Goal: Information Seeking & Learning: Learn about a topic

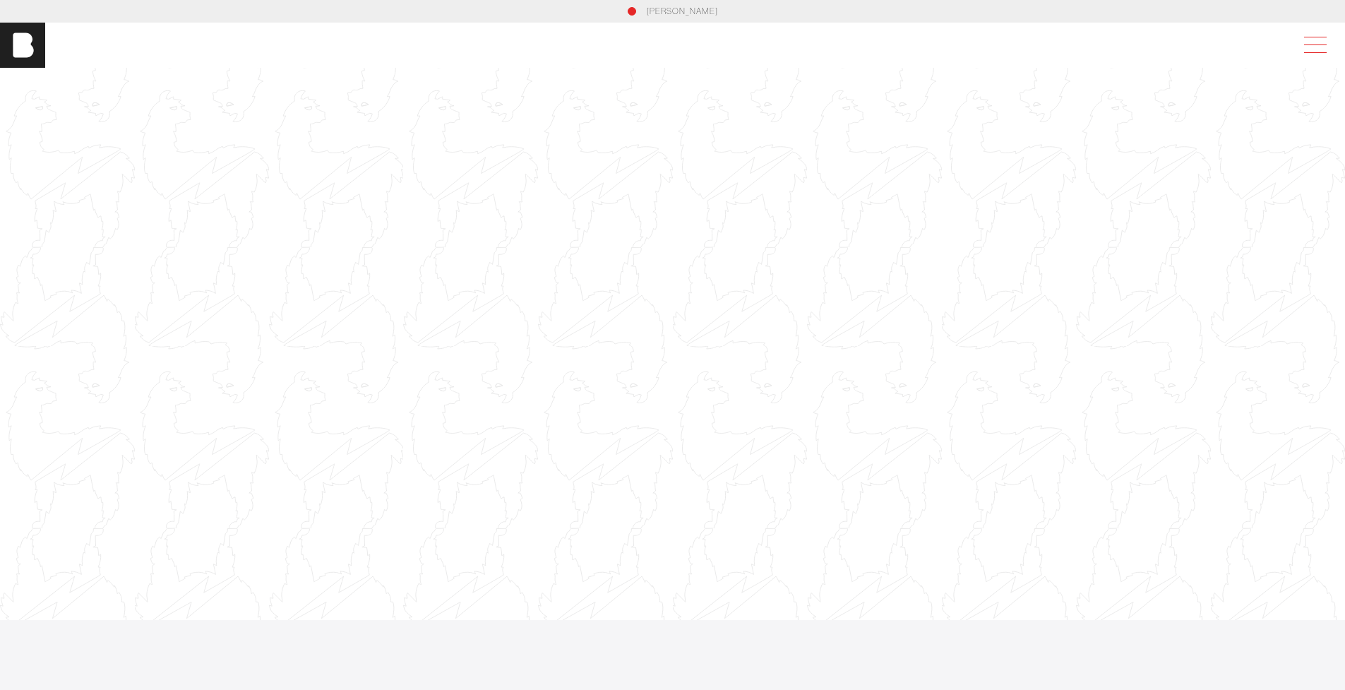
click at [1326, 43] on span at bounding box center [1312, 44] width 32 height 25
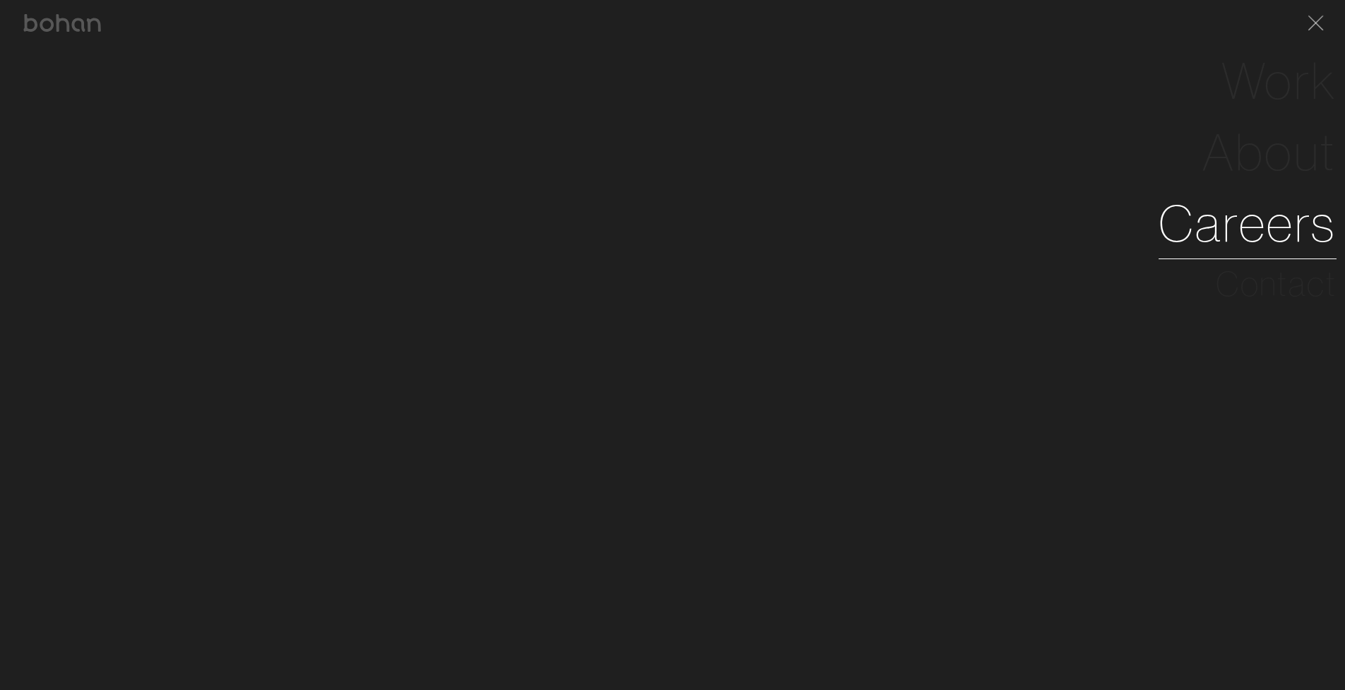
click at [1282, 221] on link "Careers" at bounding box center [1247, 223] width 178 height 71
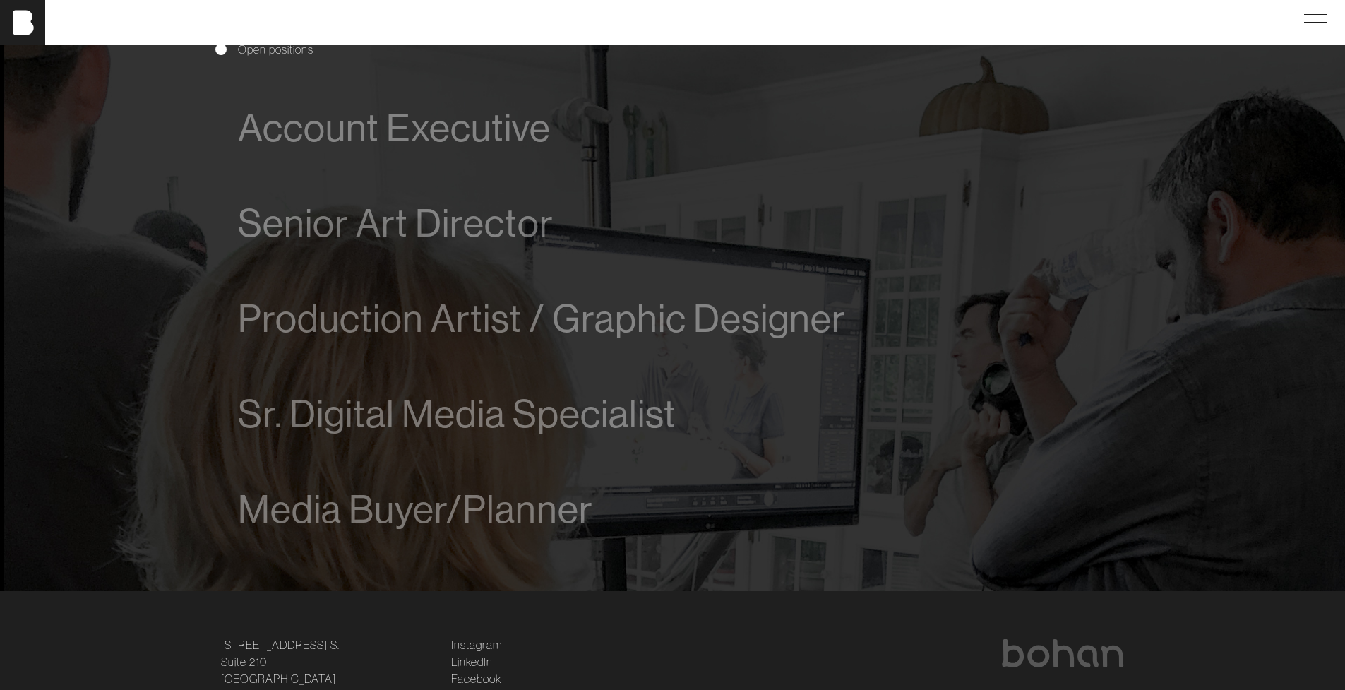
scroll to position [925, 0]
click at [534, 508] on span "Media Buyer/Planner" at bounding box center [415, 506] width 355 height 43
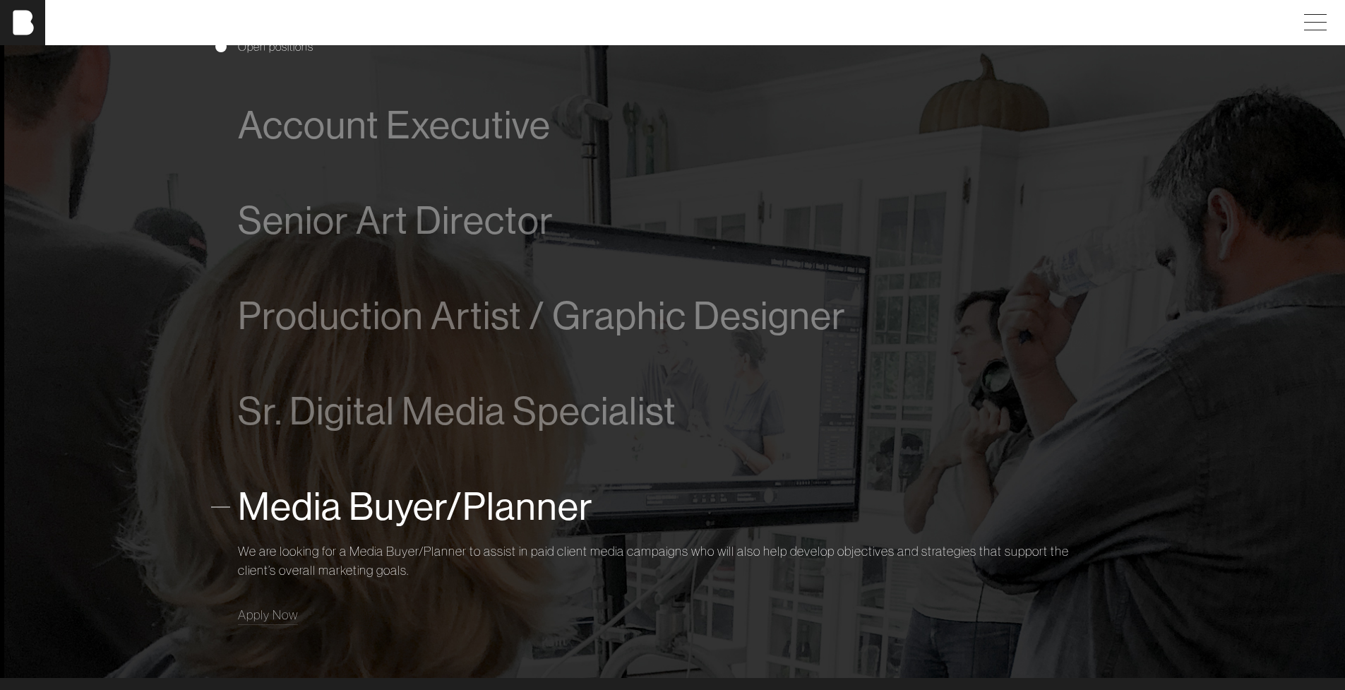
scroll to position [1053, 0]
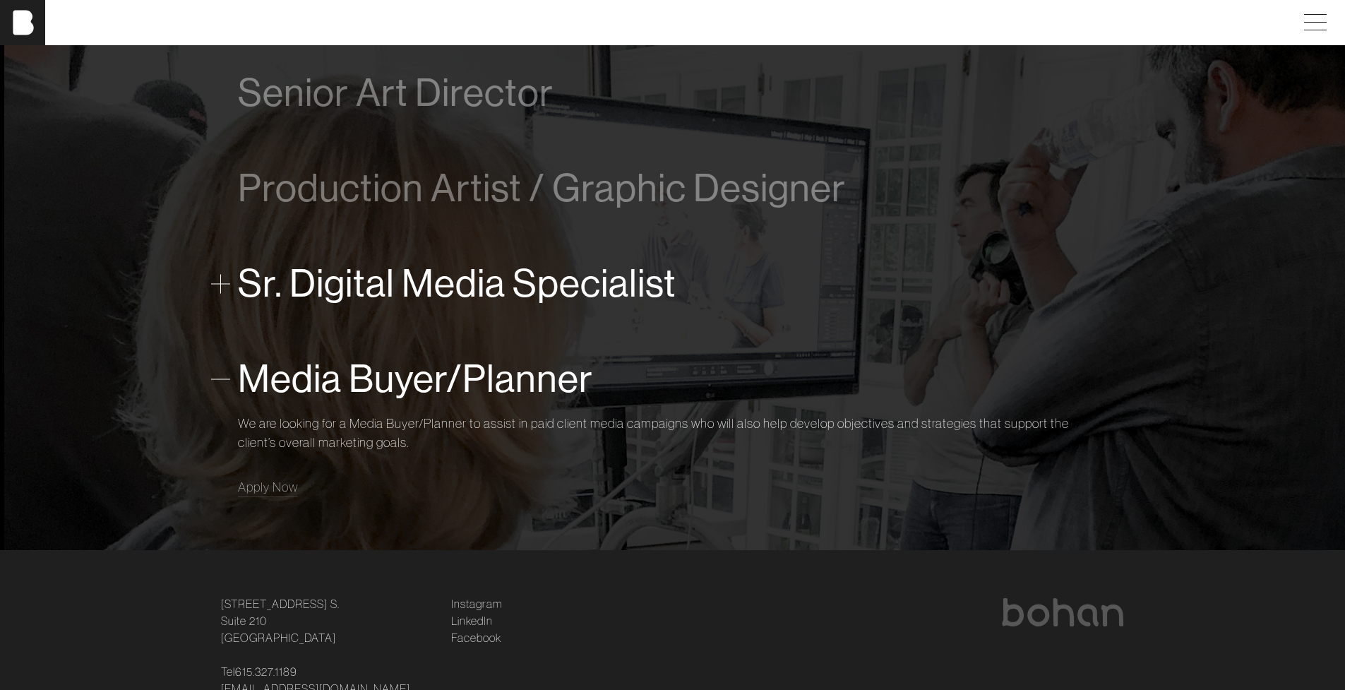
click at [392, 280] on span "Sr. Digital Media Specialist" at bounding box center [457, 283] width 438 height 43
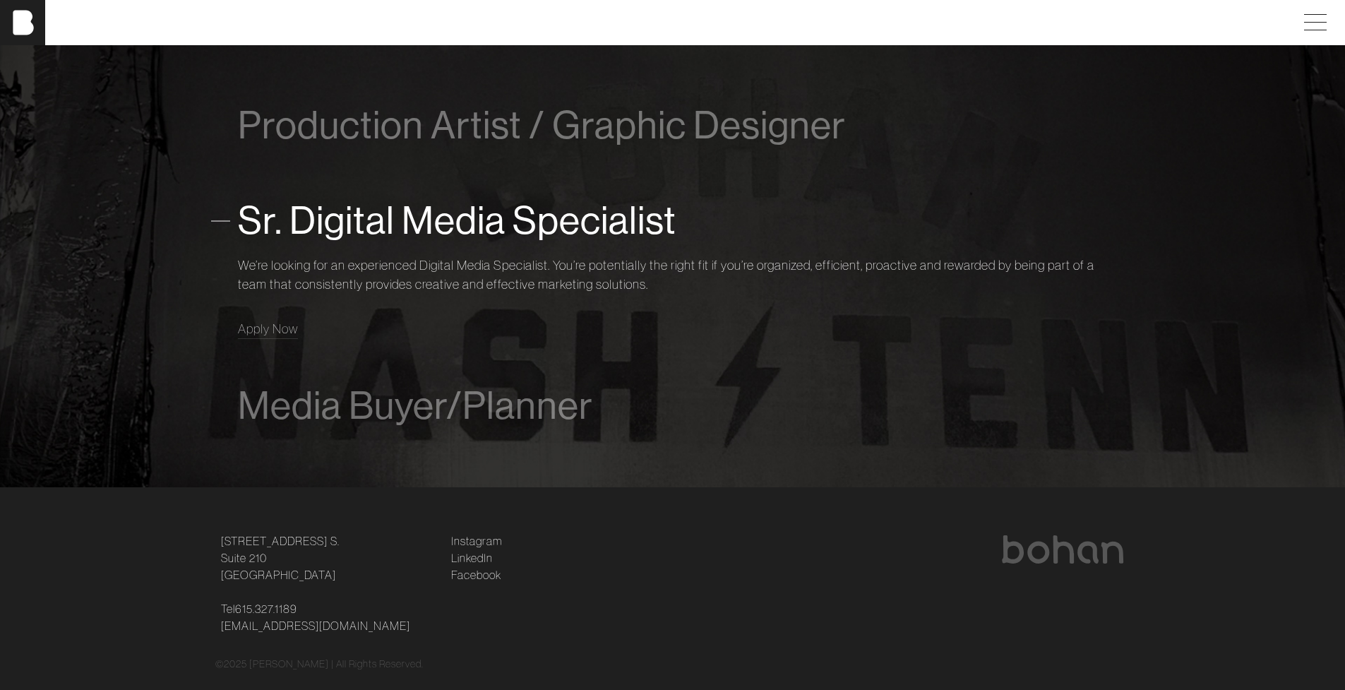
scroll to position [1143, 0]
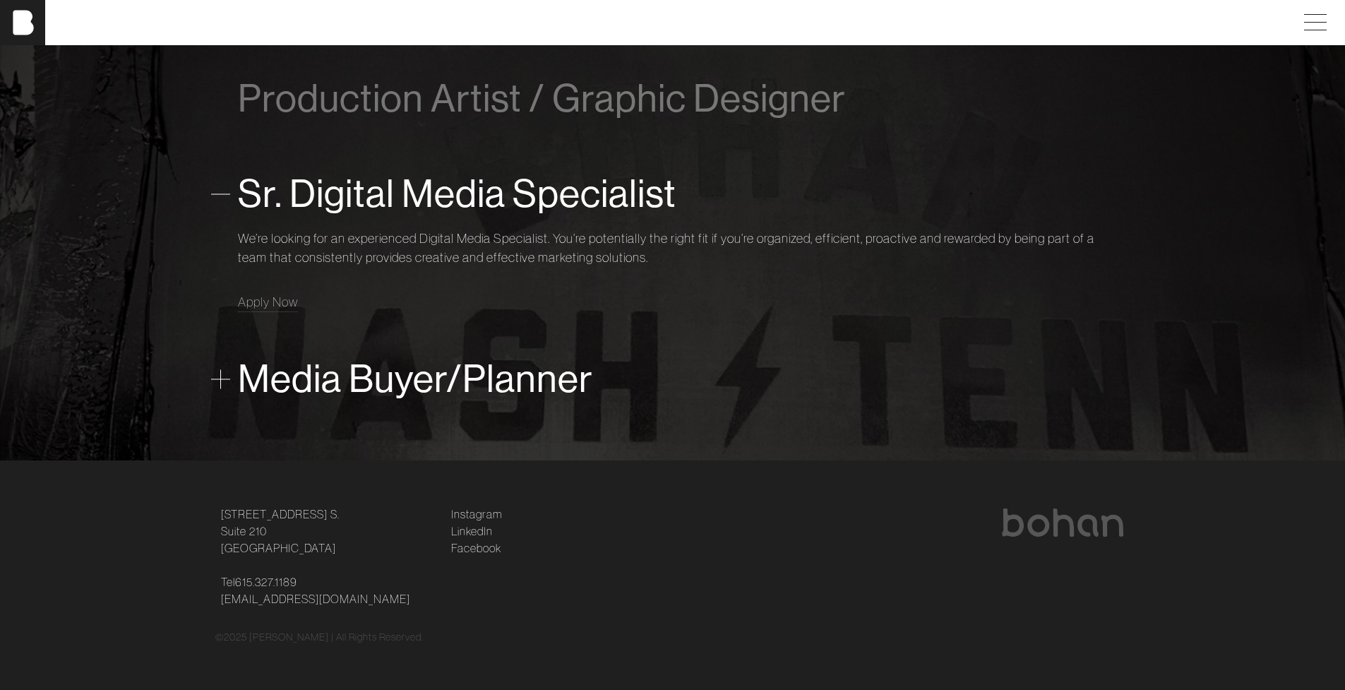
click at [377, 382] on span "Media Buyer/Planner" at bounding box center [415, 378] width 355 height 43
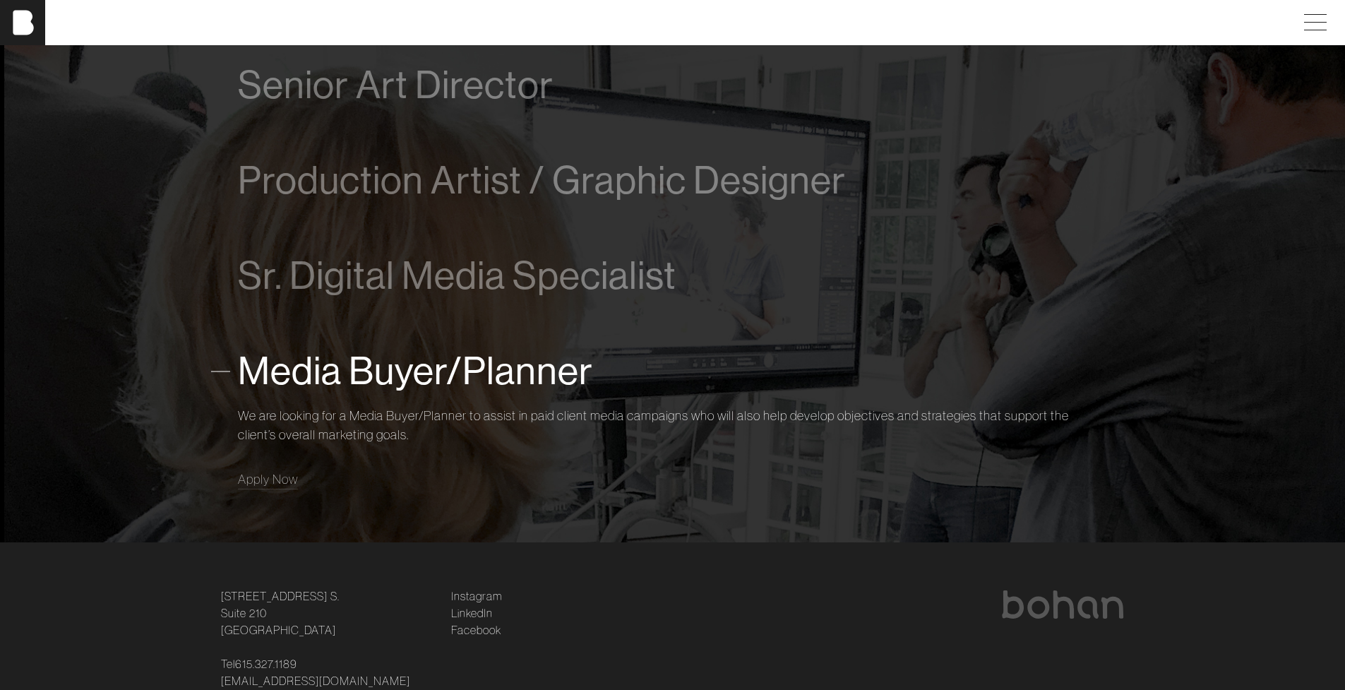
scroll to position [1058, 0]
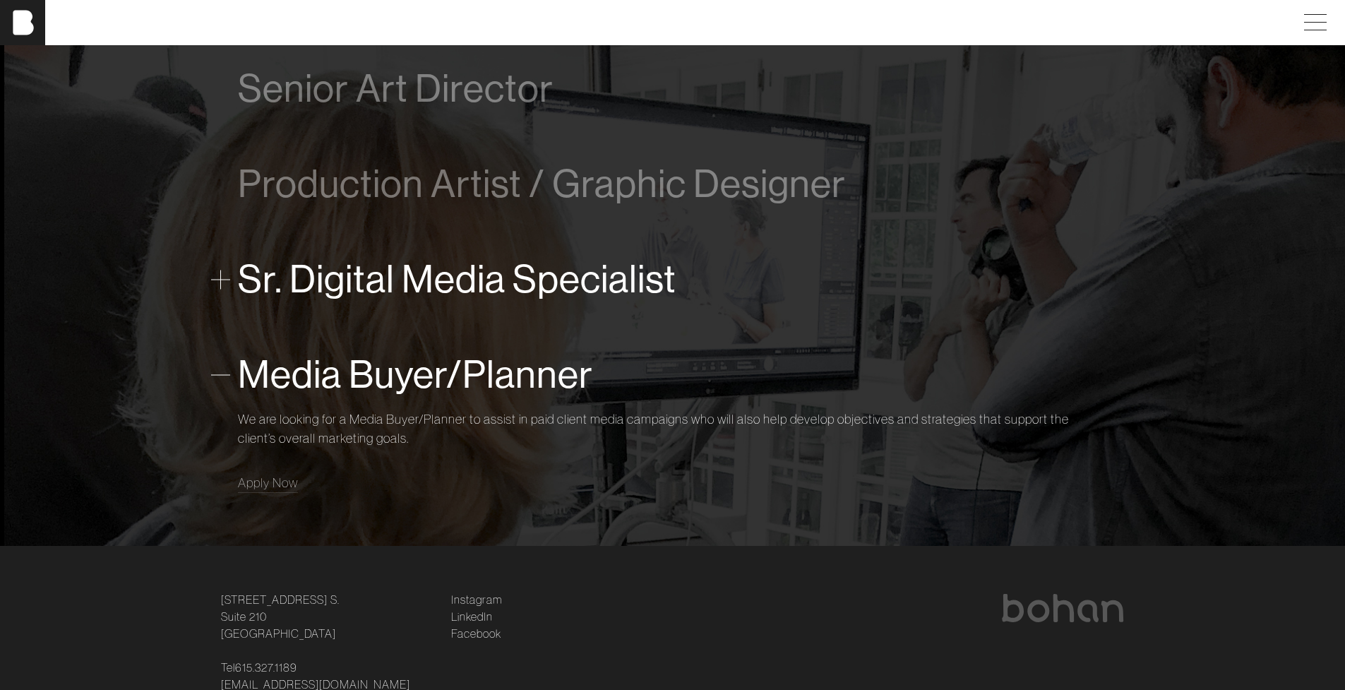
click at [424, 272] on span "Sr. Digital Media Specialist" at bounding box center [457, 279] width 438 height 43
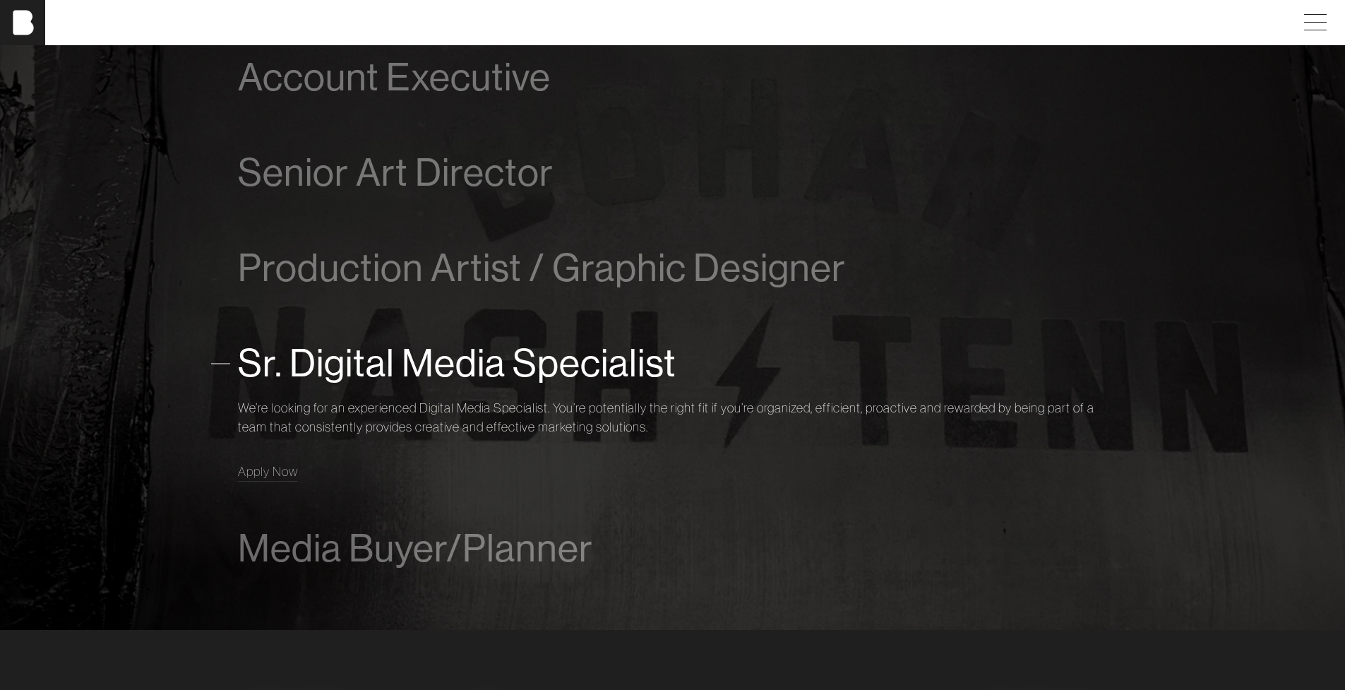
scroll to position [713, 0]
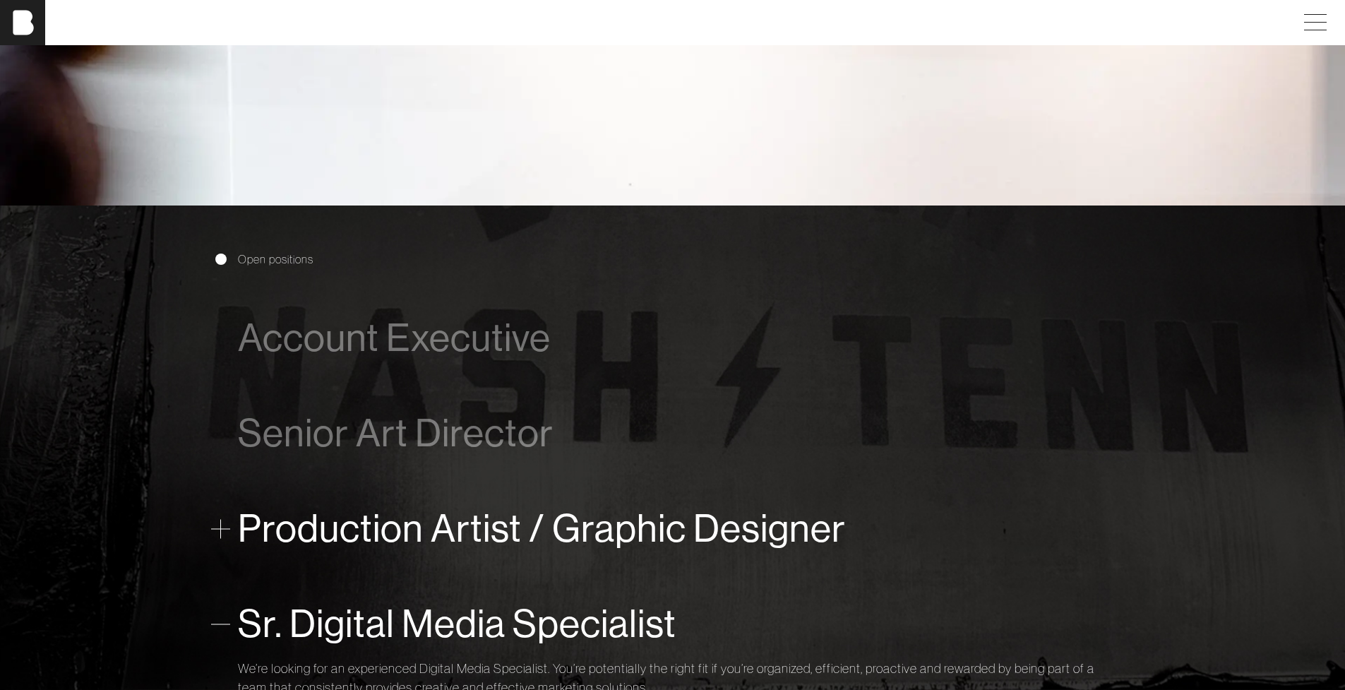
click at [493, 522] on span "Production Artist / Graphic Designer" at bounding box center [542, 528] width 608 height 43
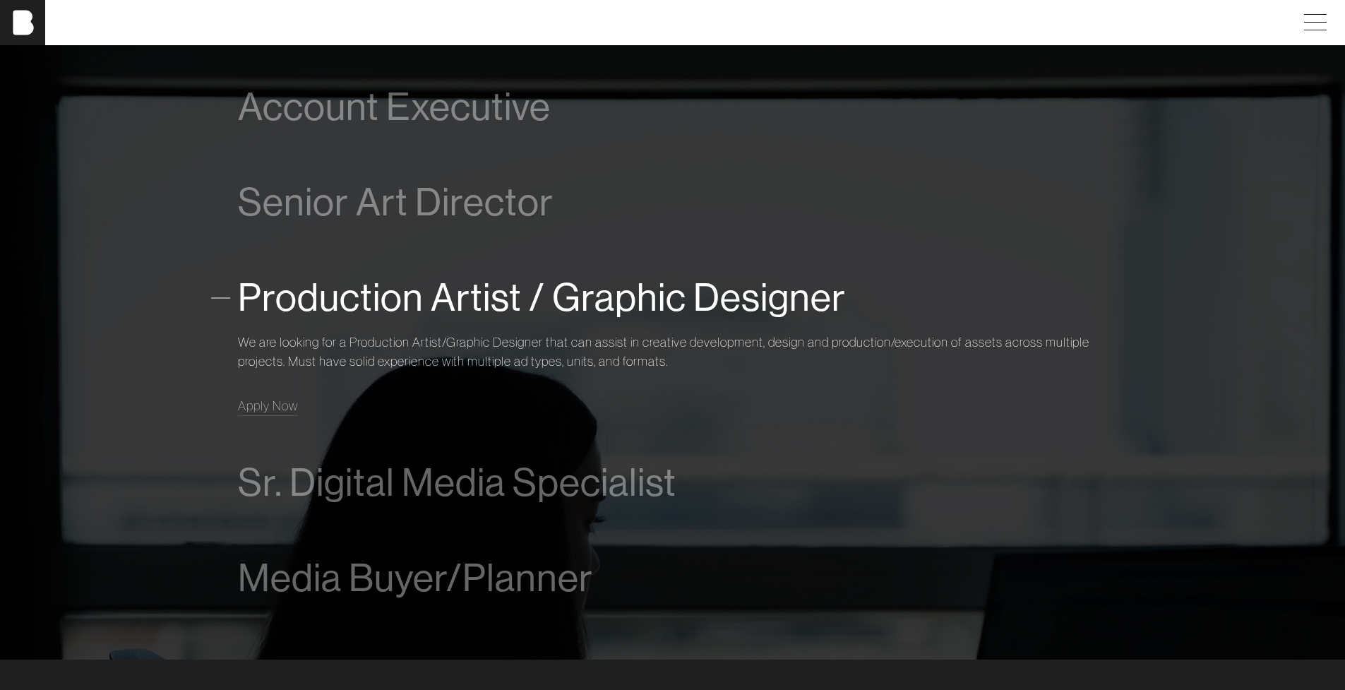
scroll to position [892, 0]
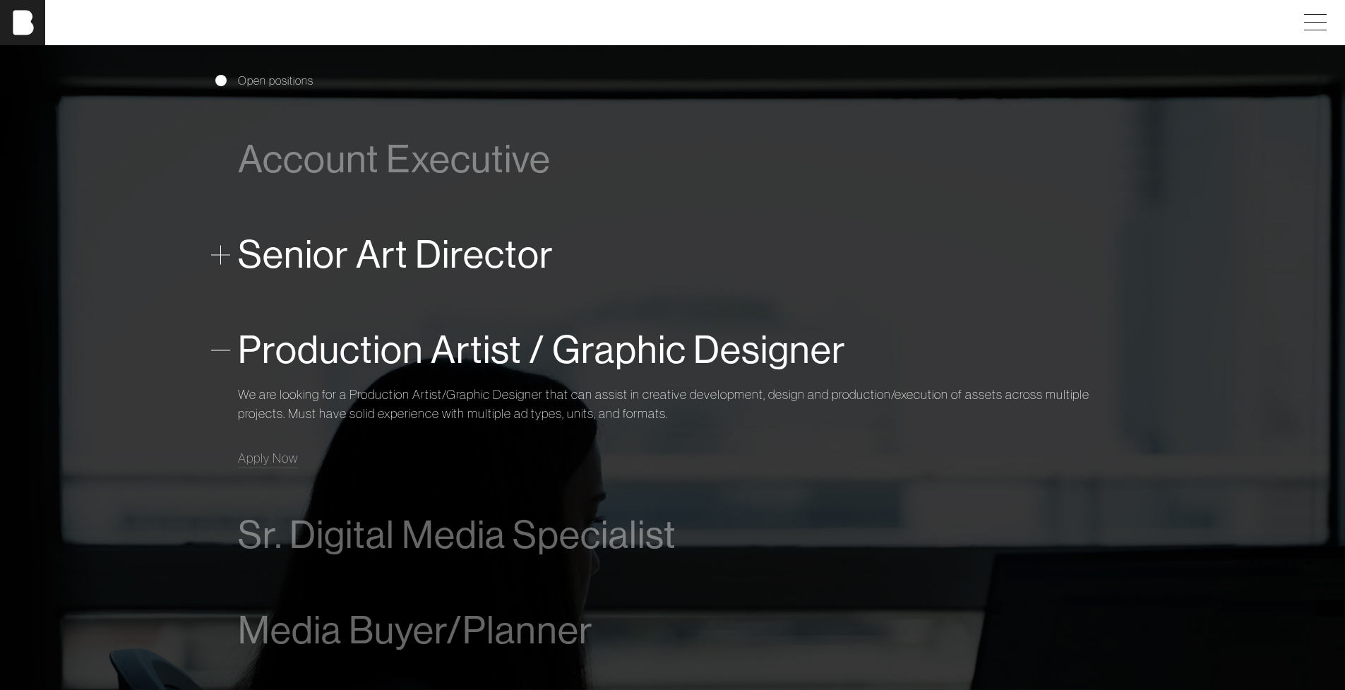
click at [461, 257] on span "Senior Art Director" at bounding box center [396, 254] width 316 height 43
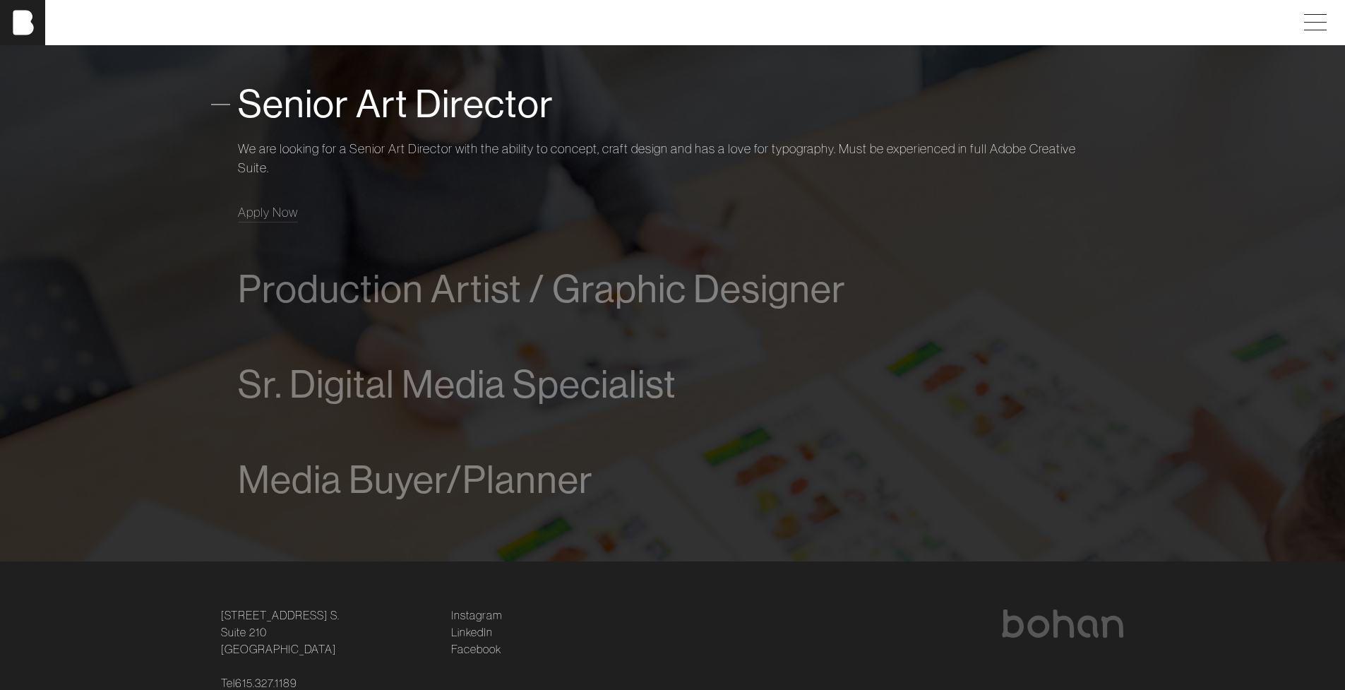
scroll to position [1043, 0]
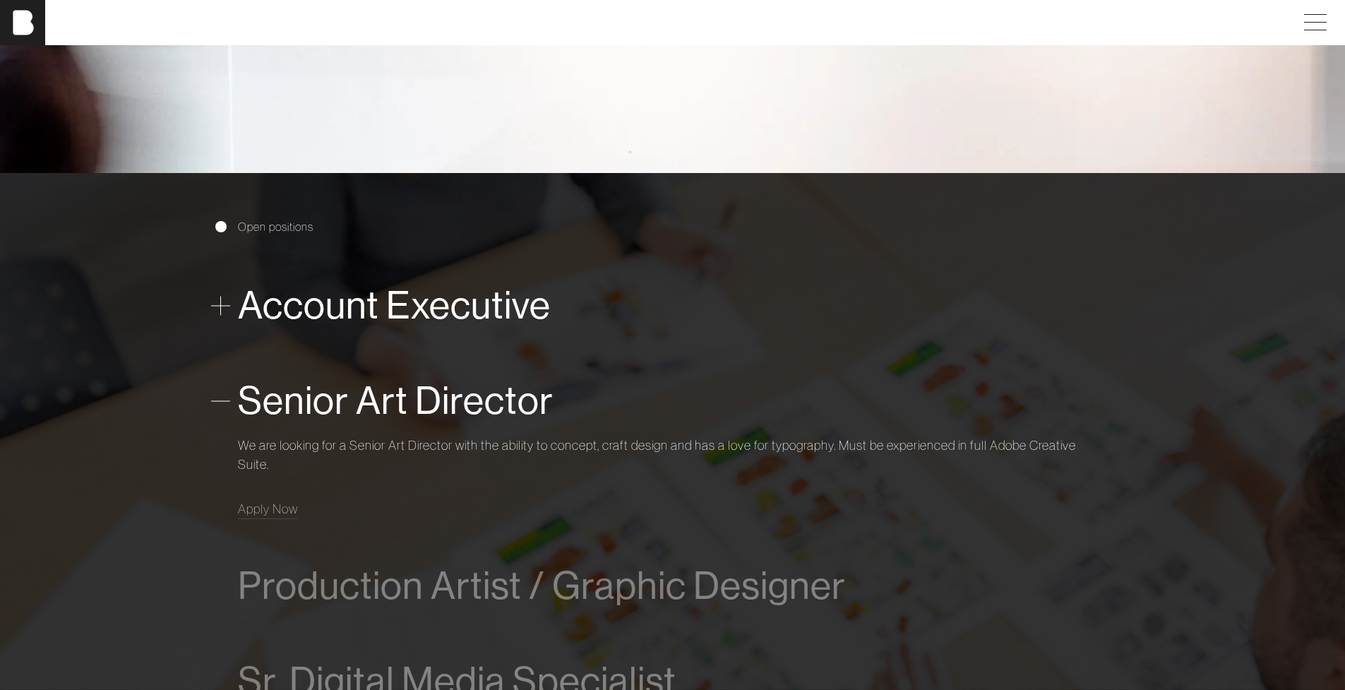
click at [411, 307] on span "Account Executive" at bounding box center [394, 305] width 313 height 43
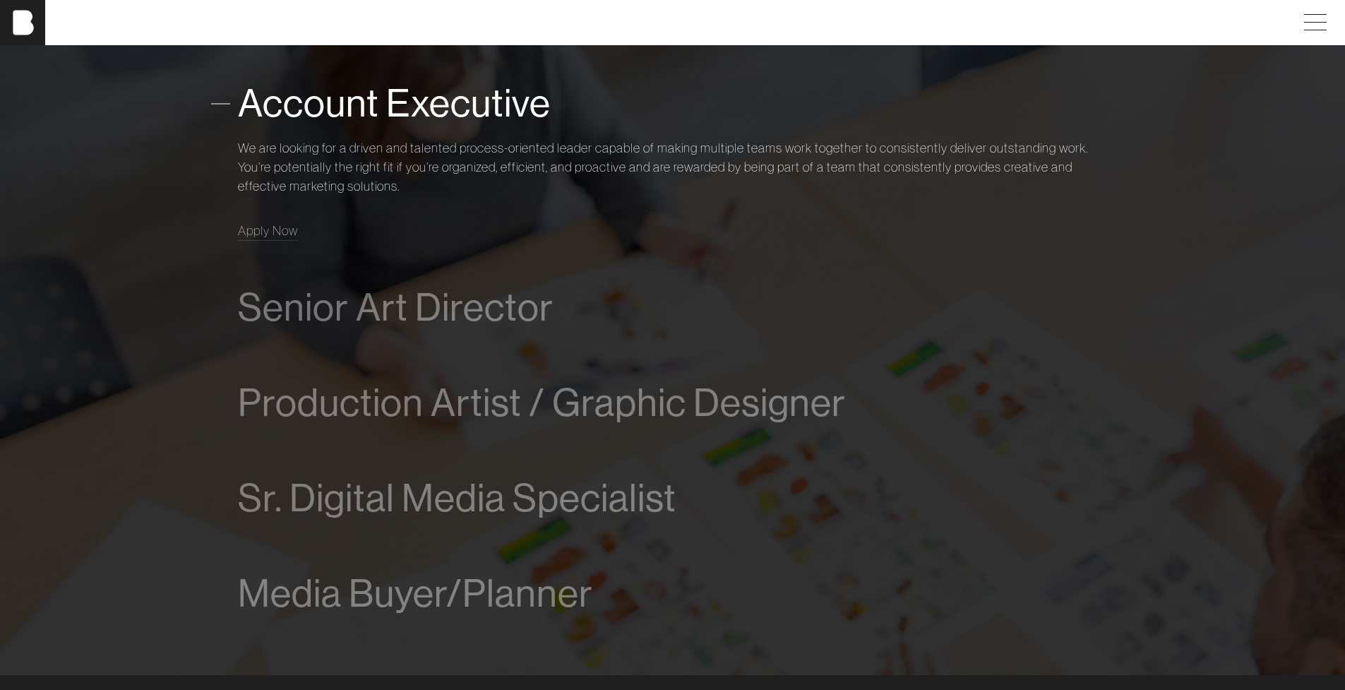
scroll to position [1162, 0]
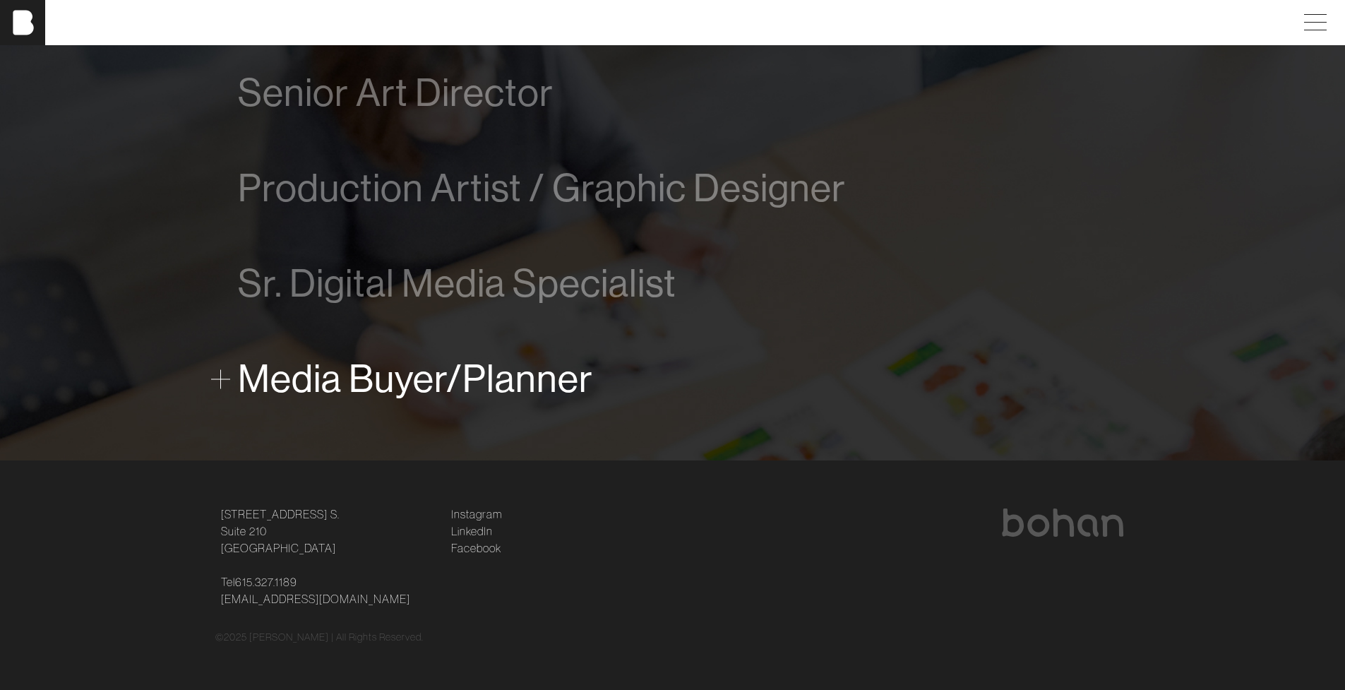
click at [461, 376] on span "Media Buyer/Planner" at bounding box center [415, 378] width 355 height 43
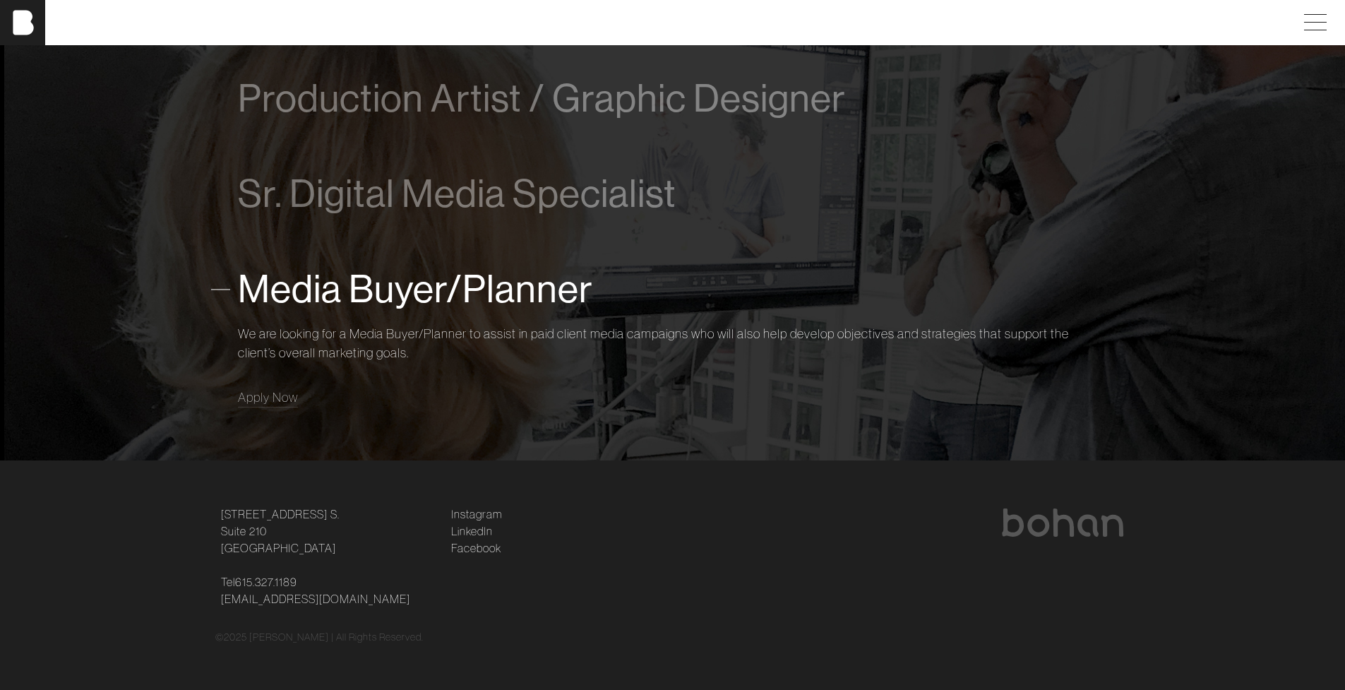
scroll to position [1143, 0]
click at [246, 395] on span "Apply Now" at bounding box center [268, 397] width 60 height 16
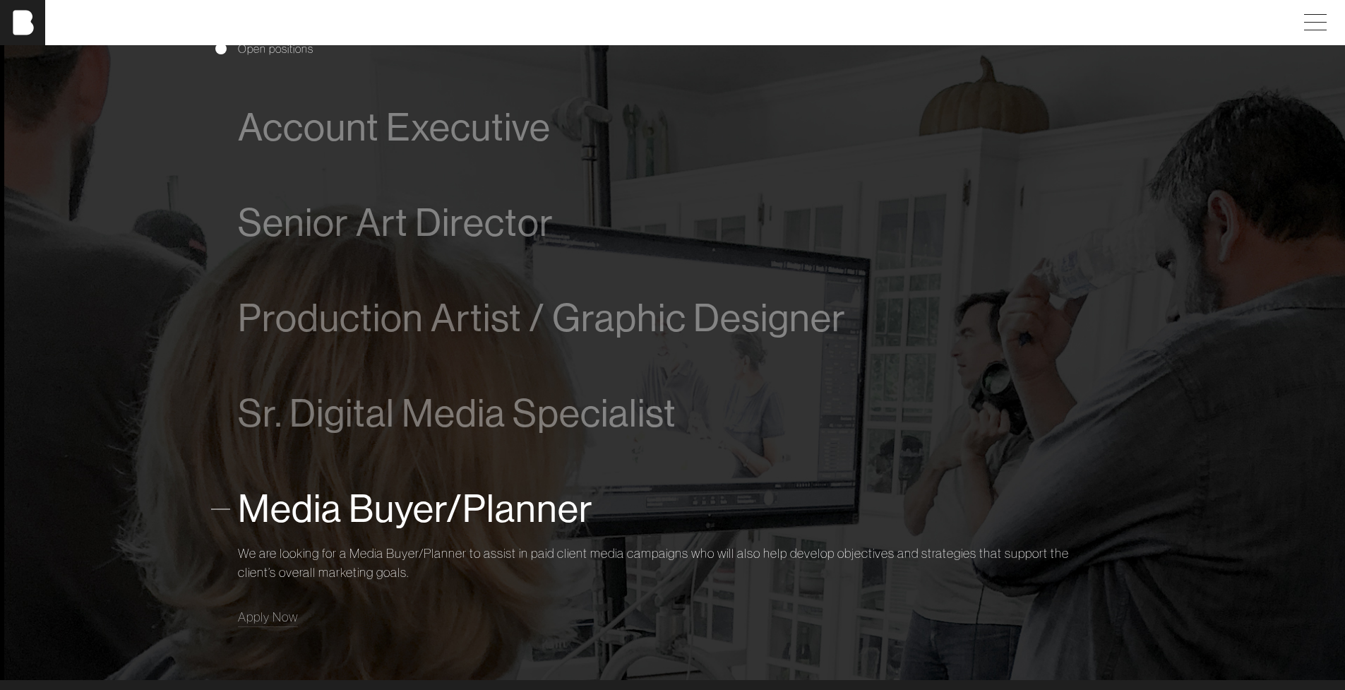
scroll to position [923, 0]
click at [434, 124] on span "Account Executive" at bounding box center [394, 128] width 313 height 43
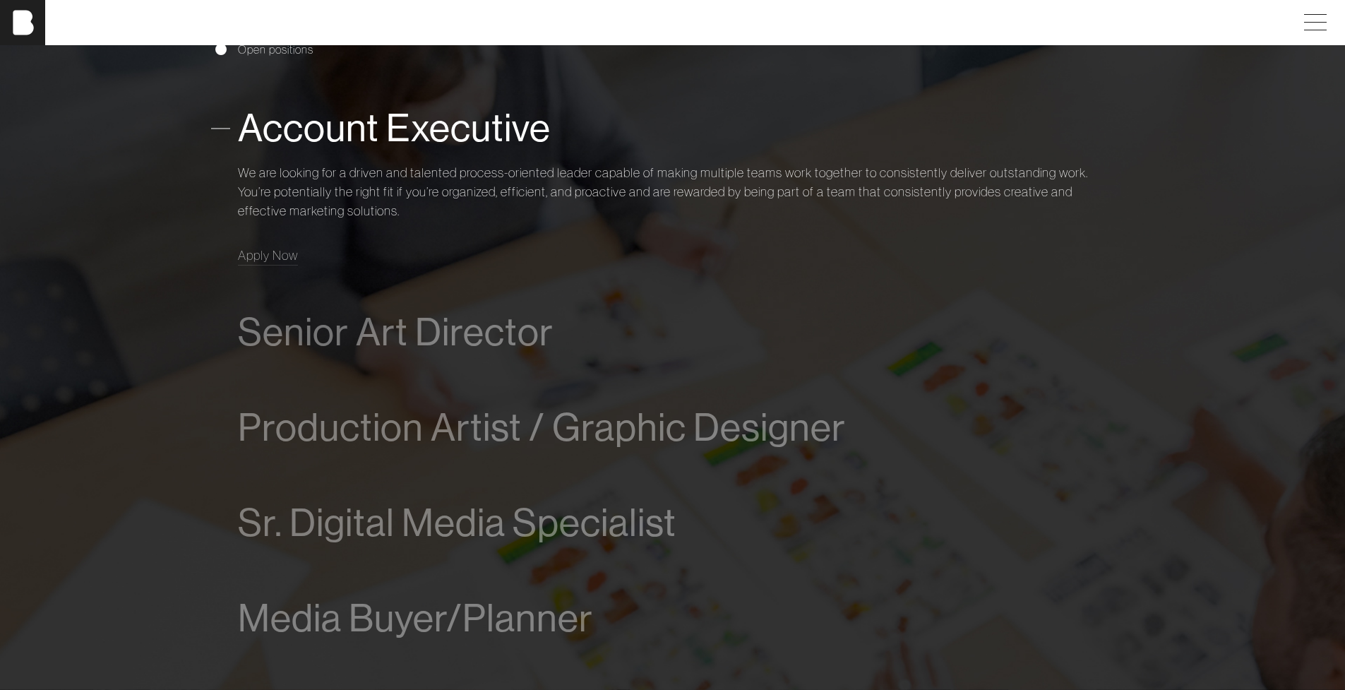
scroll to position [941, 0]
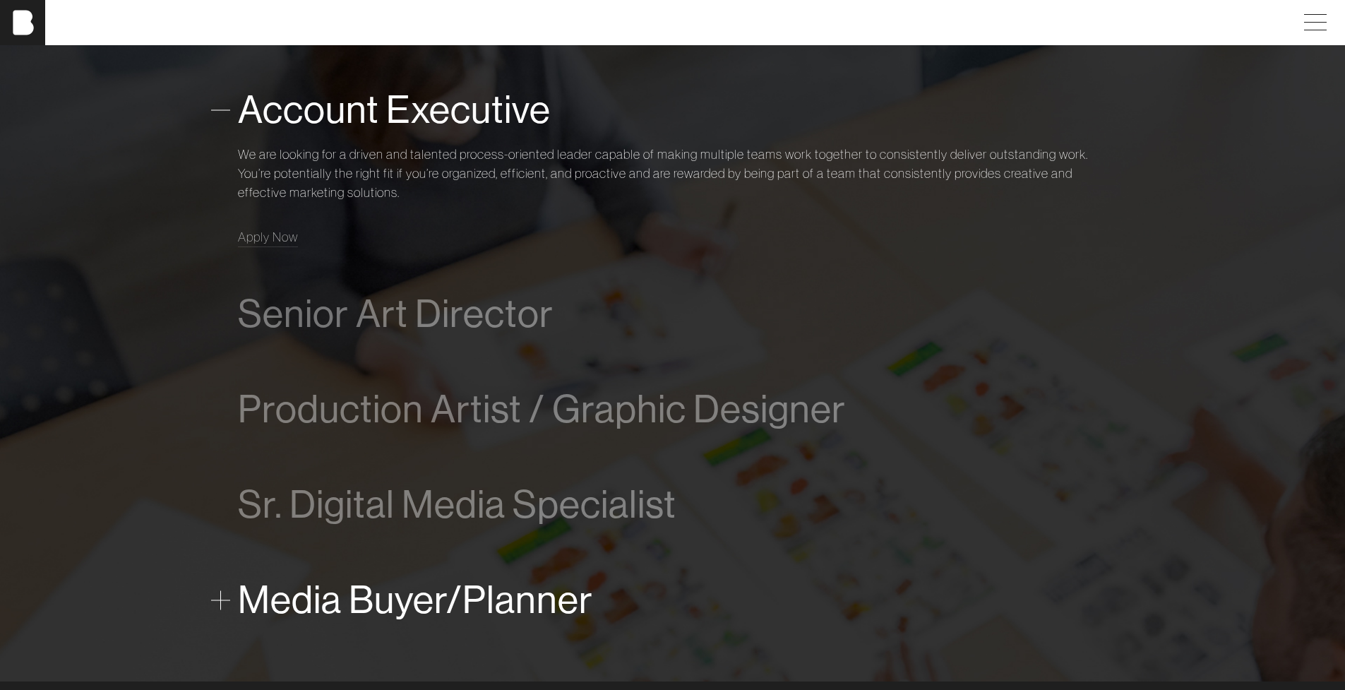
click at [470, 602] on span "Media Buyer/Planner" at bounding box center [415, 599] width 355 height 43
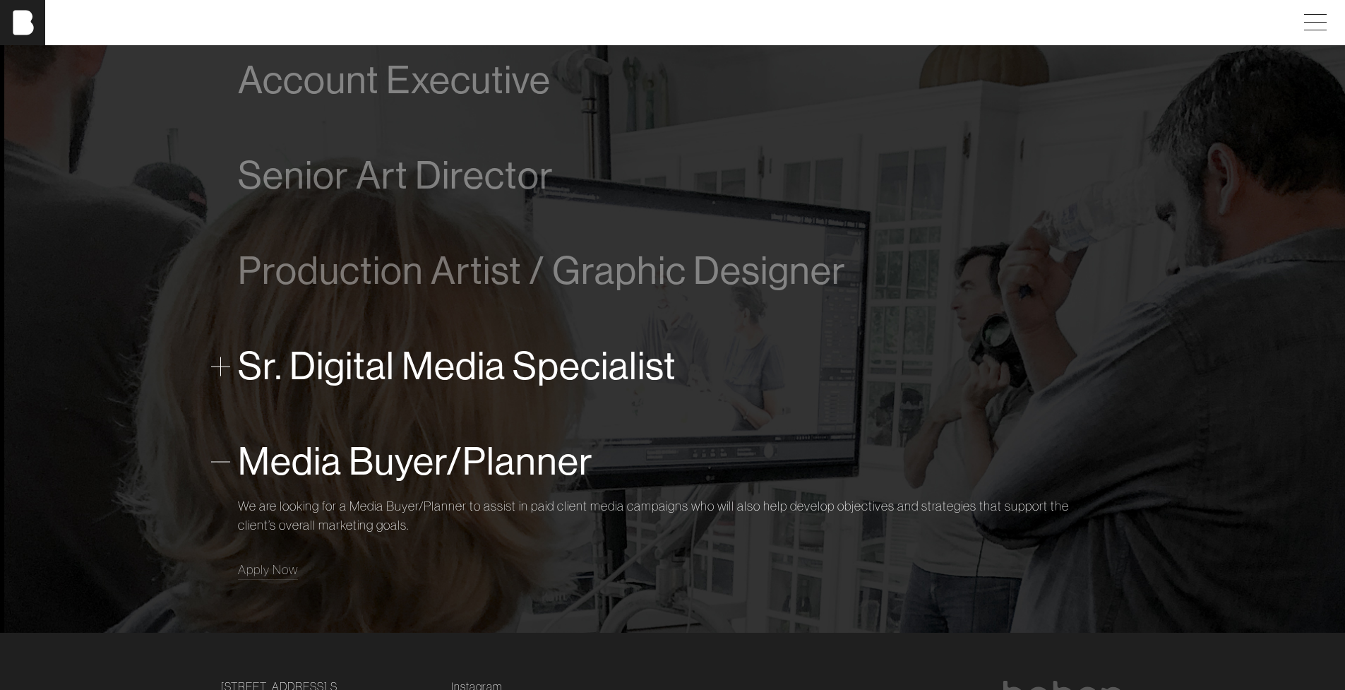
scroll to position [860, 0]
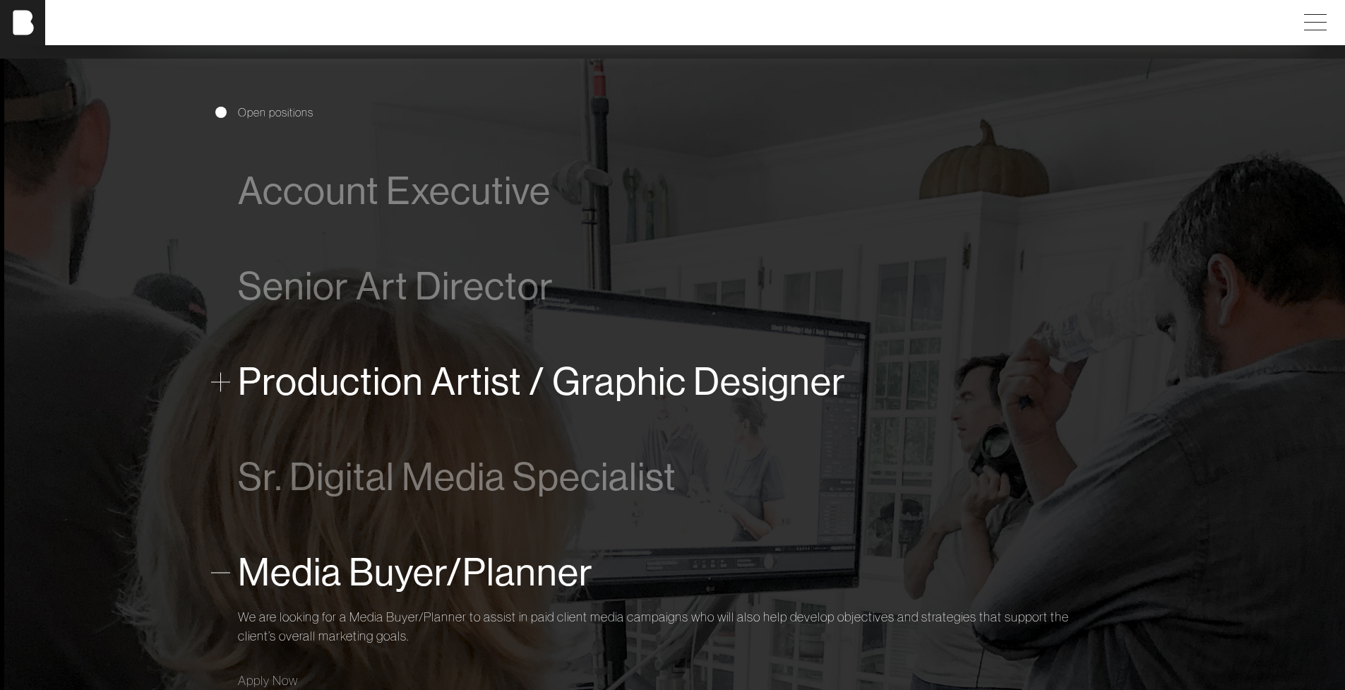
click at [469, 385] on span "Production Artist / Graphic Designer" at bounding box center [542, 381] width 608 height 43
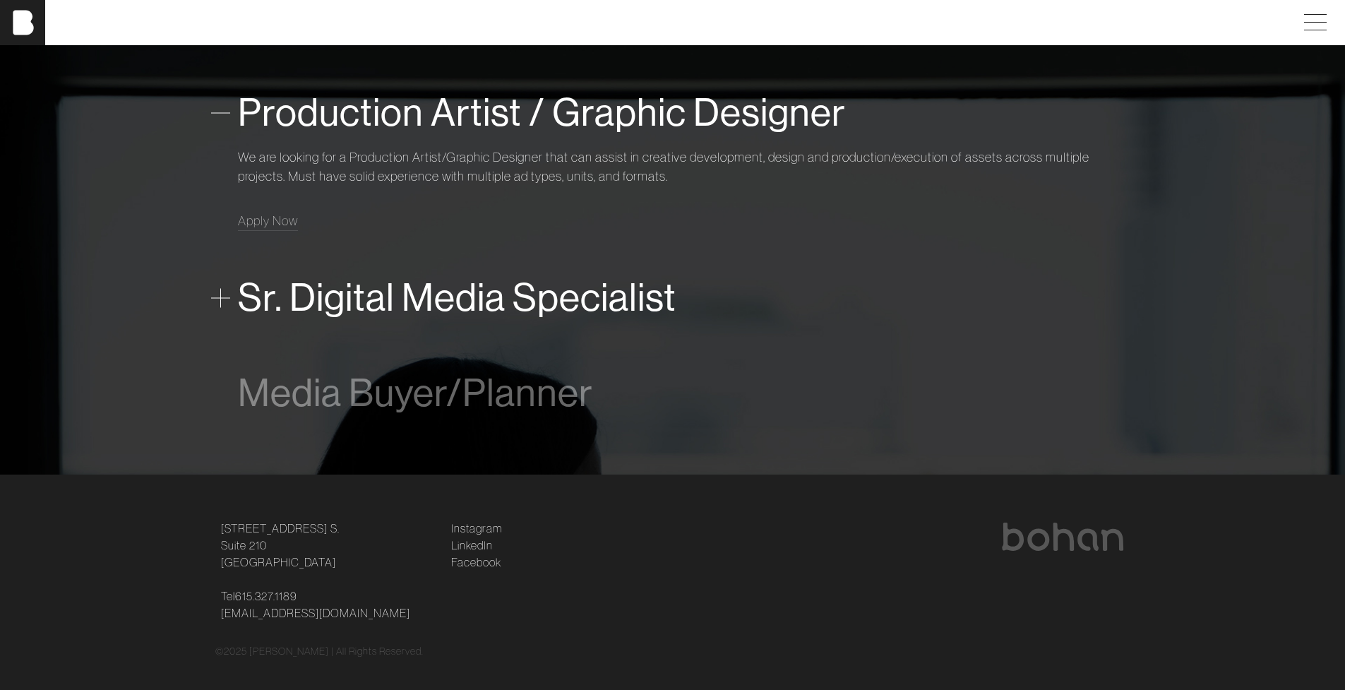
scroll to position [1143, 0]
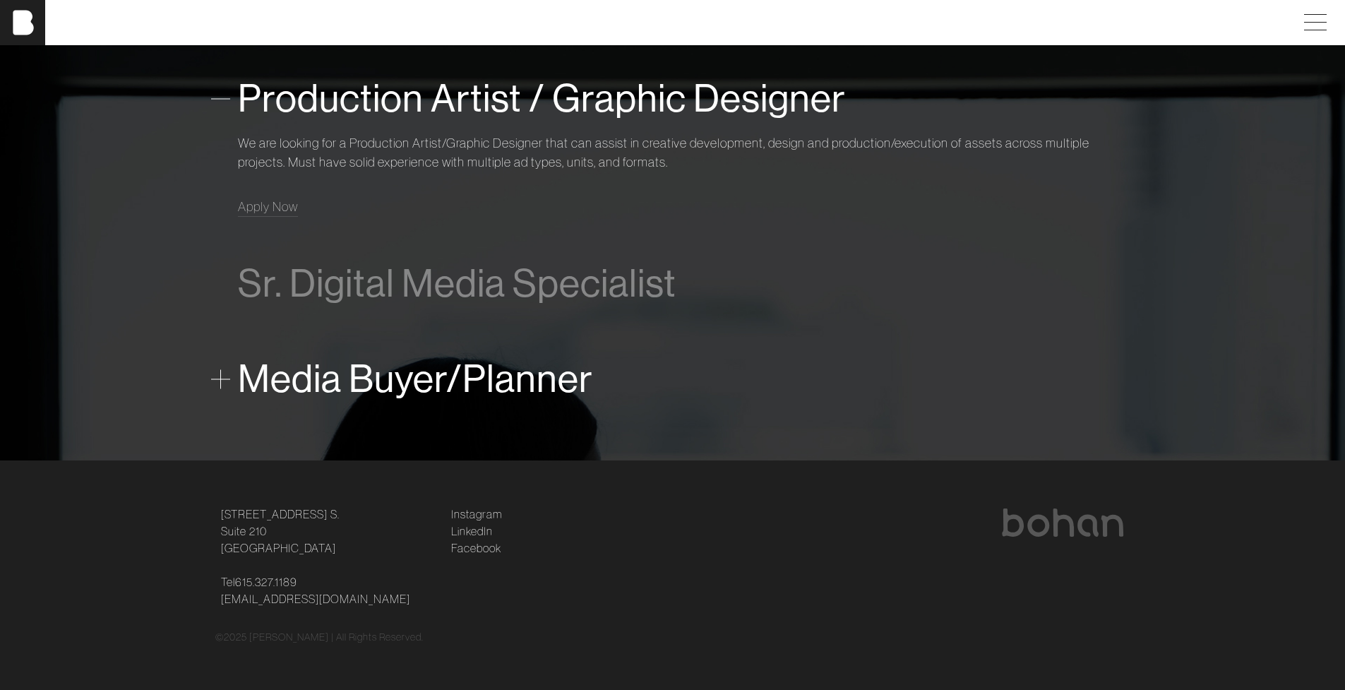
click at [449, 385] on span "Media Buyer/Planner" at bounding box center [415, 378] width 355 height 43
